Goal: Find specific page/section: Find specific page/section

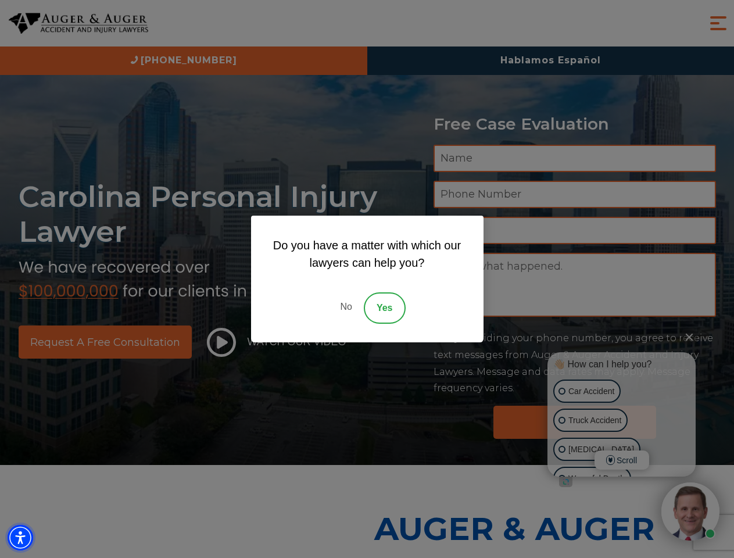
click at [20, 537] on img "Accessibility Menu" at bounding box center [21, 538] width 26 height 26
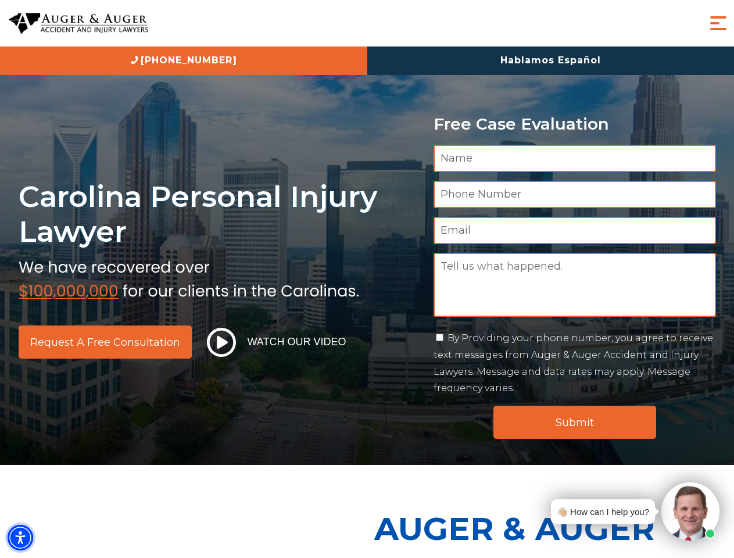
click at [20, 537] on img "Accessibility Menu" at bounding box center [21, 538] width 26 height 26
